Goal: Find specific page/section: Find specific page/section

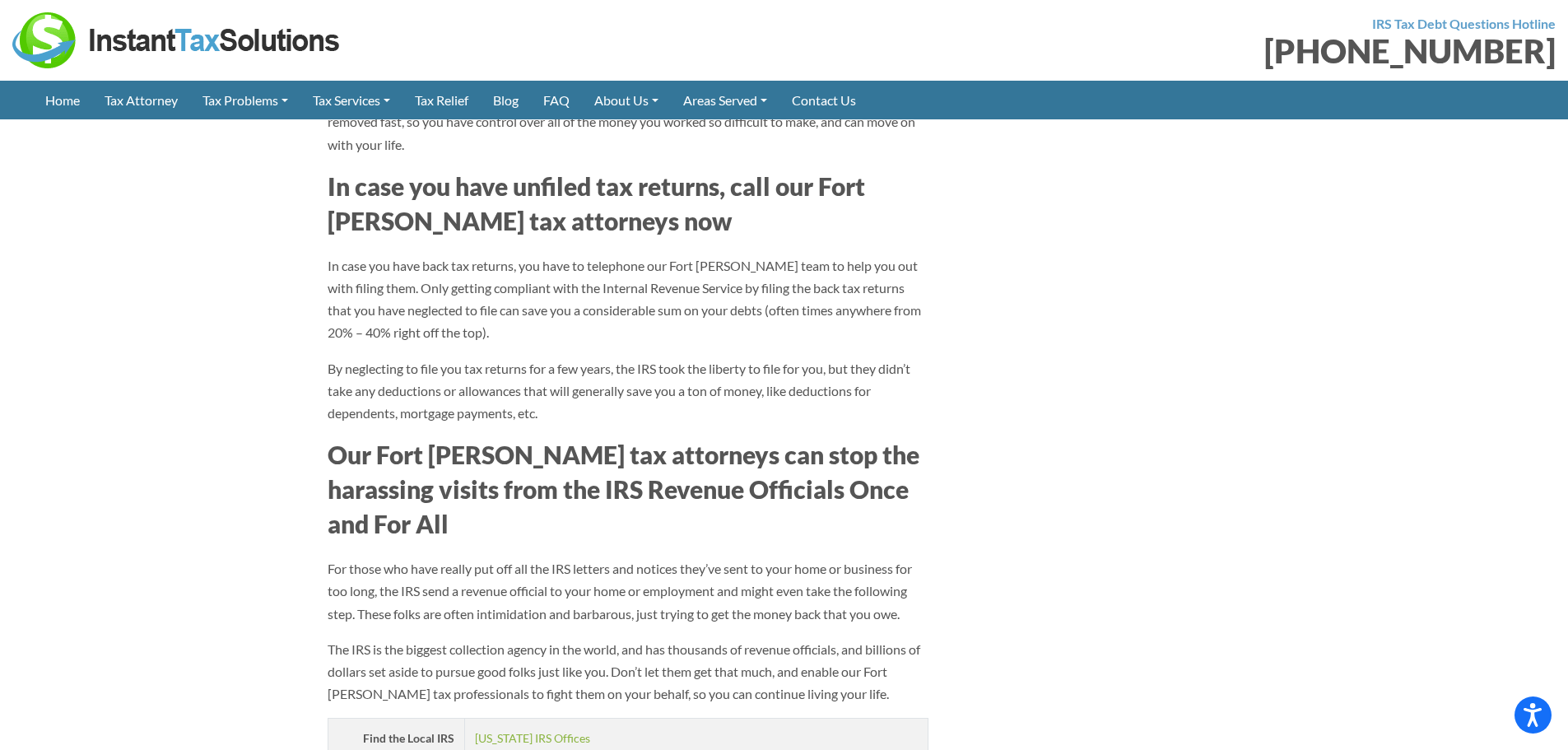
scroll to position [1893, 0]
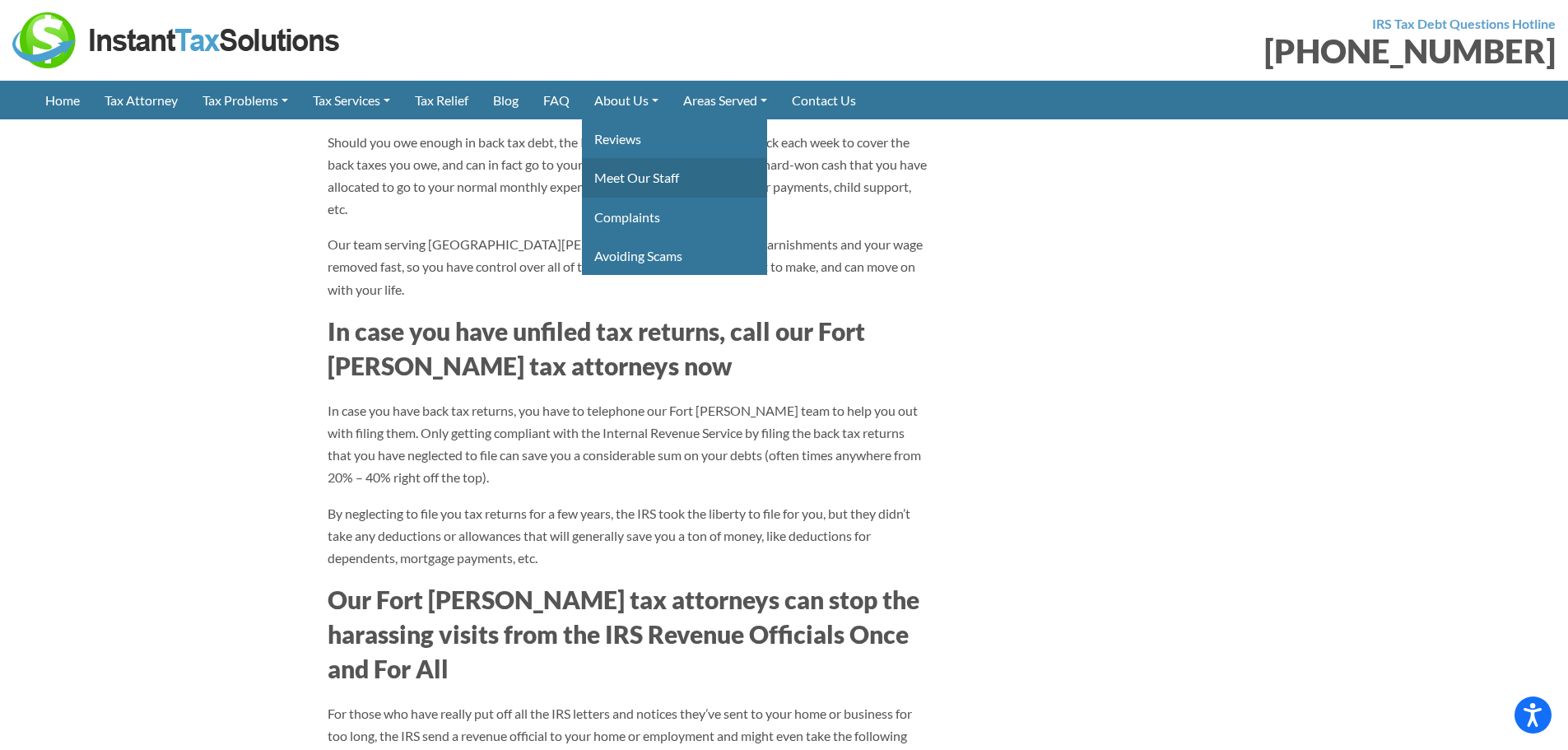
click at [634, 182] on link "Meet Our Staff" at bounding box center [674, 177] width 185 height 39
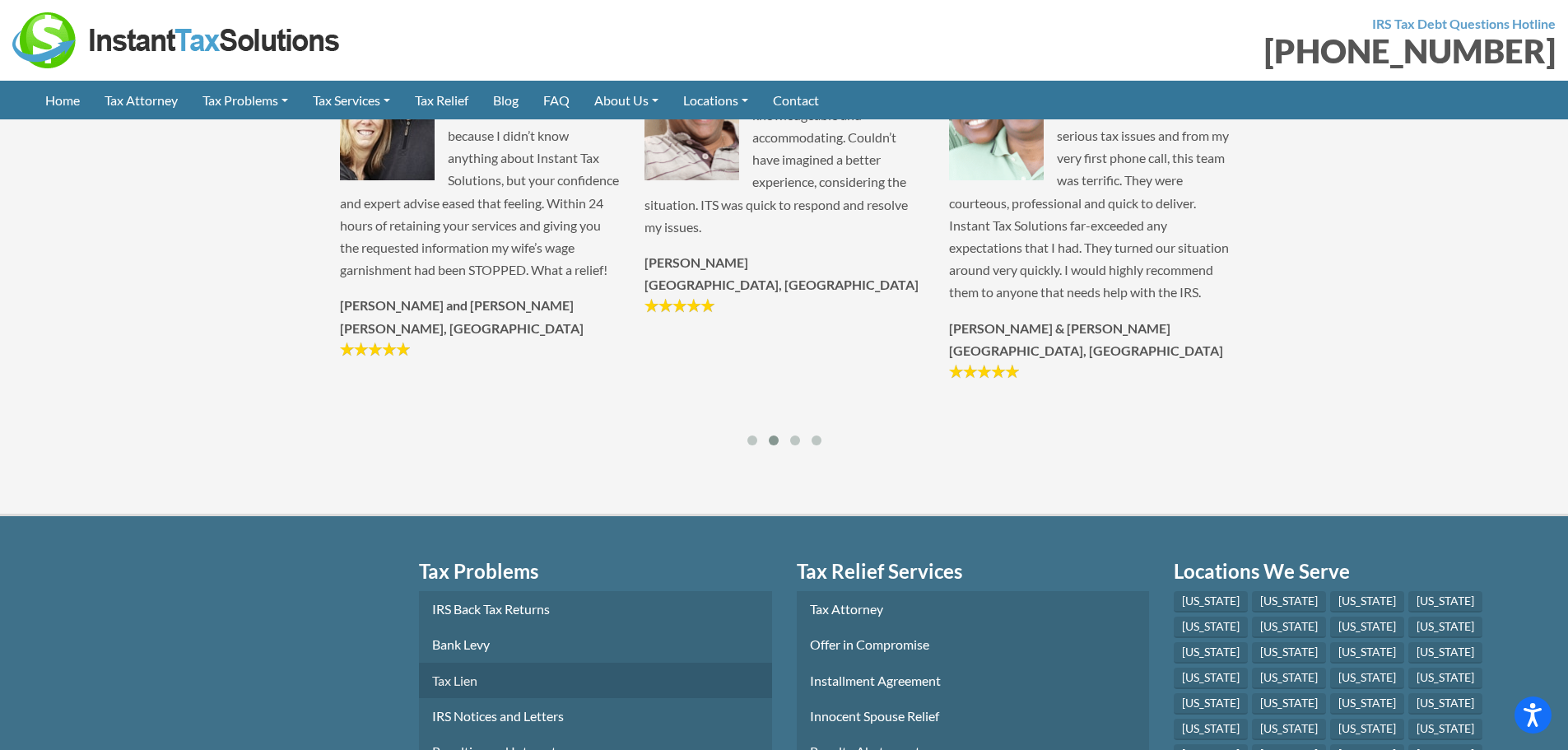
scroll to position [7284, 0]
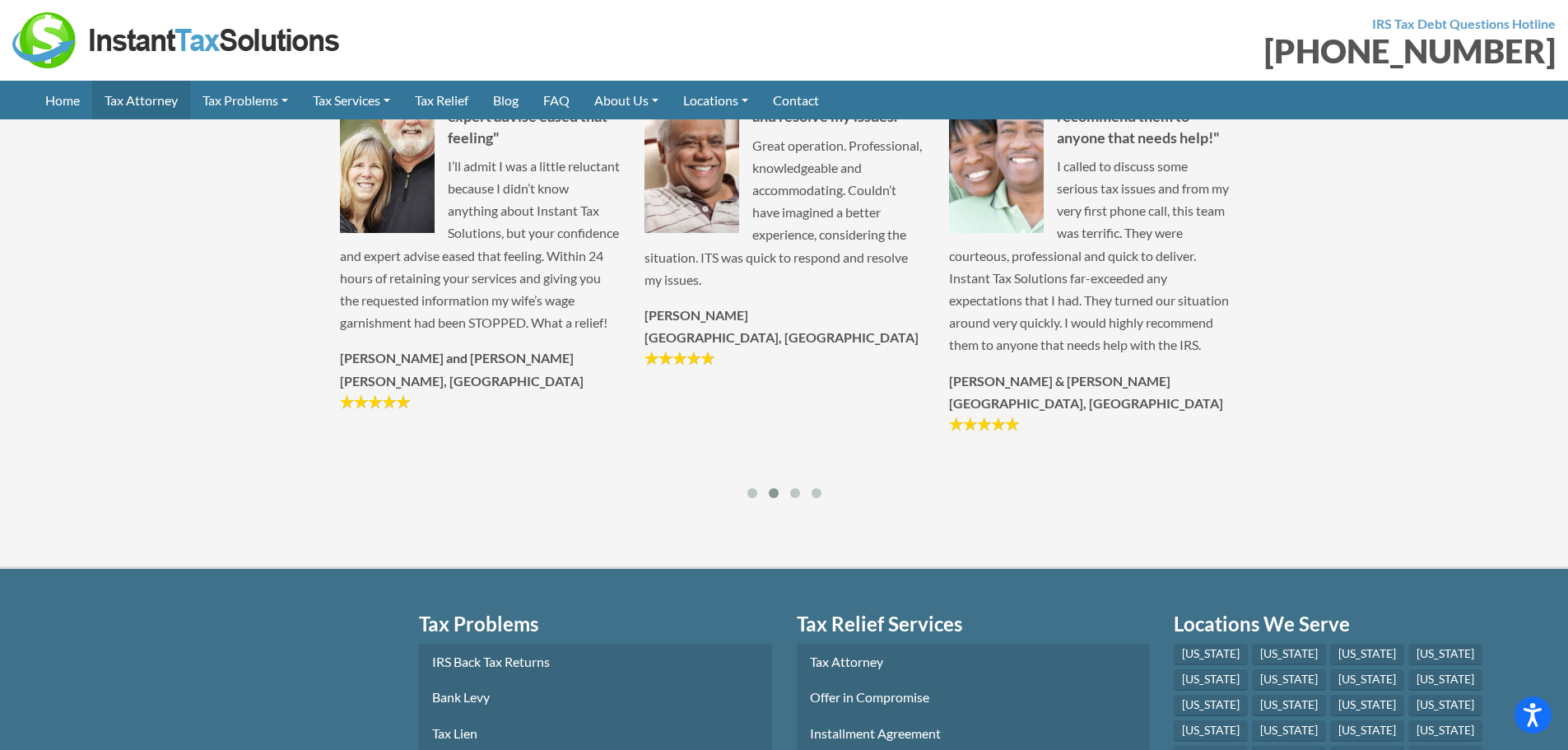
click at [130, 102] on link "Tax Attorney" at bounding box center [141, 100] width 98 height 39
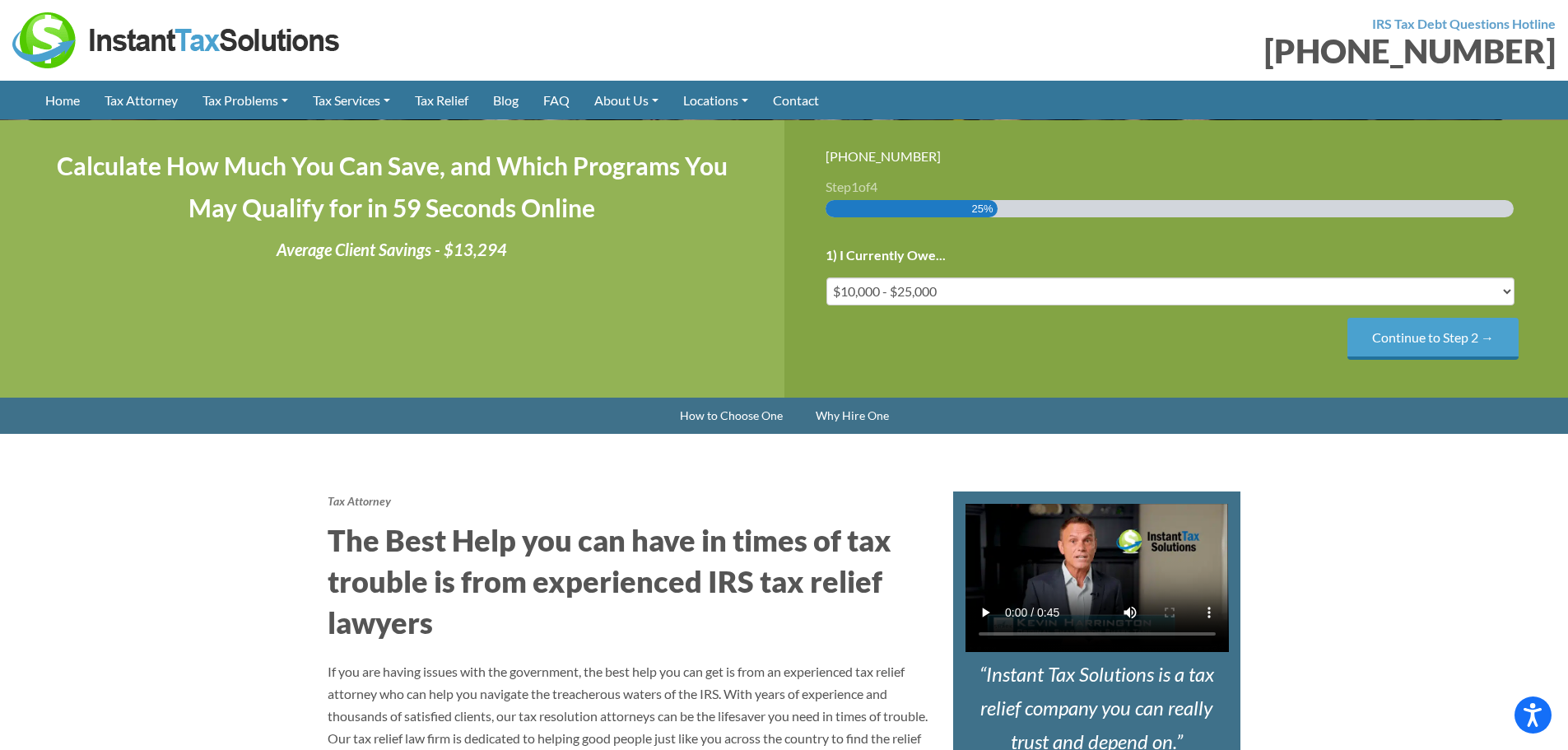
scroll to position [411, 0]
